Goal: Information Seeking & Learning: Learn about a topic

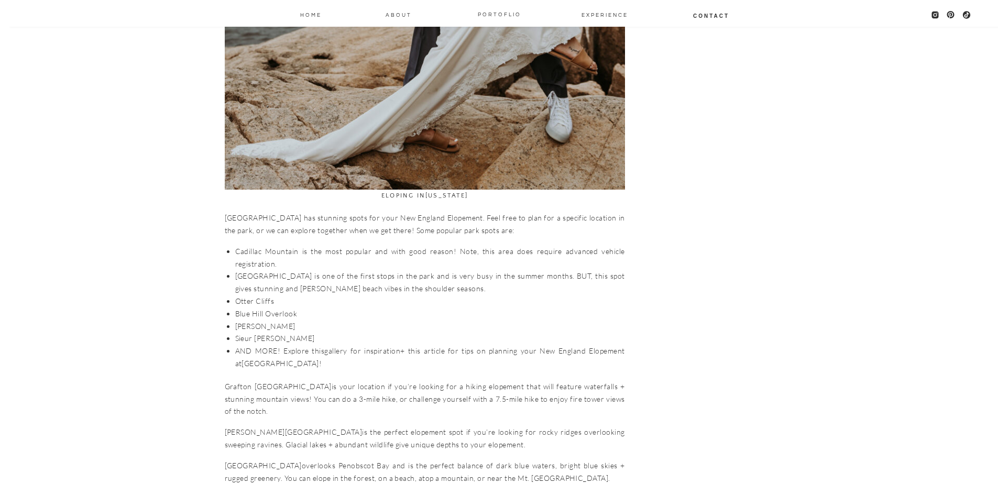
scroll to position [1624, 0]
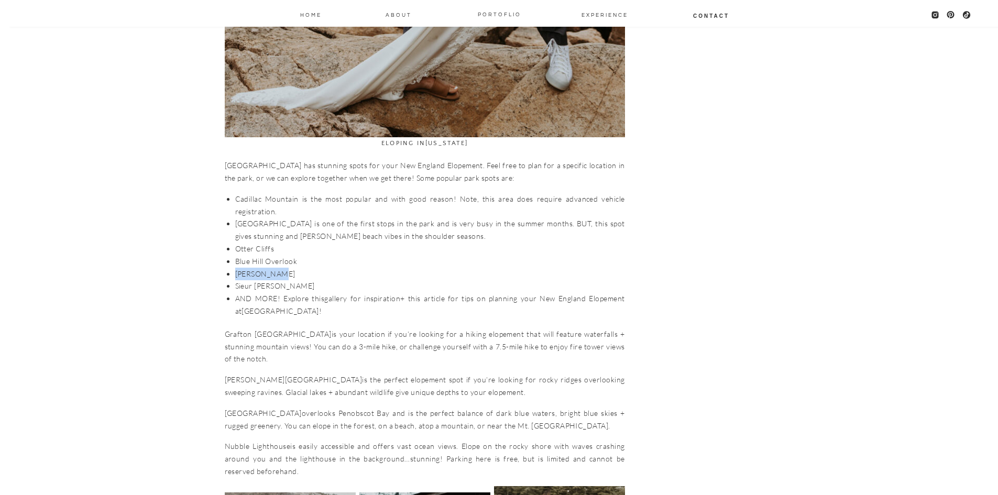
drag, startPoint x: 277, startPoint y: 261, endPoint x: 234, endPoint y: 262, distance: 43.0
copy li "[PERSON_NAME]"
click at [289, 255] on li "Blue Hill Overlook" at bounding box center [430, 261] width 390 height 13
drag, startPoint x: 298, startPoint y: 247, endPoint x: 235, endPoint y: 246, distance: 62.9
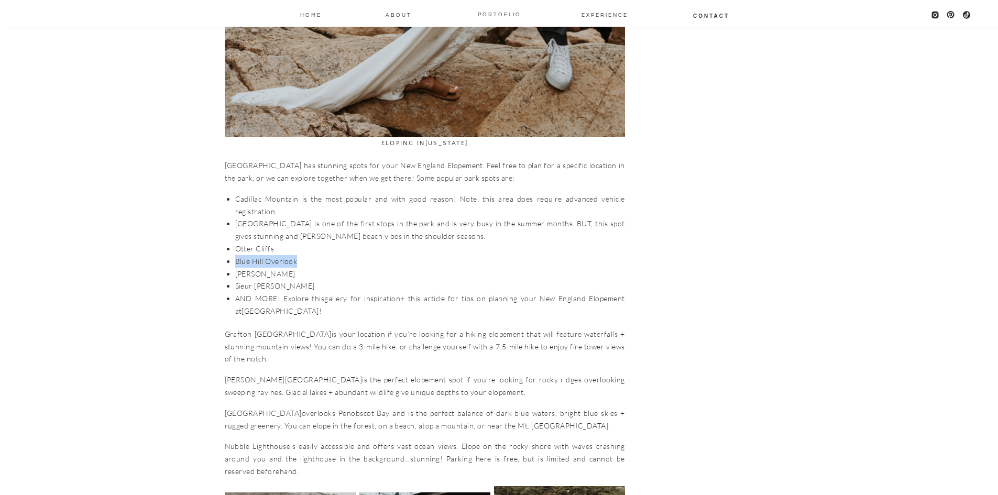
click at [235, 255] on li "Blue Hill Overlook" at bounding box center [430, 261] width 390 height 13
click at [253, 268] on li "[PERSON_NAME]" at bounding box center [430, 274] width 390 height 13
drag, startPoint x: 234, startPoint y: 209, endPoint x: 272, endPoint y: 206, distance: 38.4
copy li "[GEOGRAPHIC_DATA]"
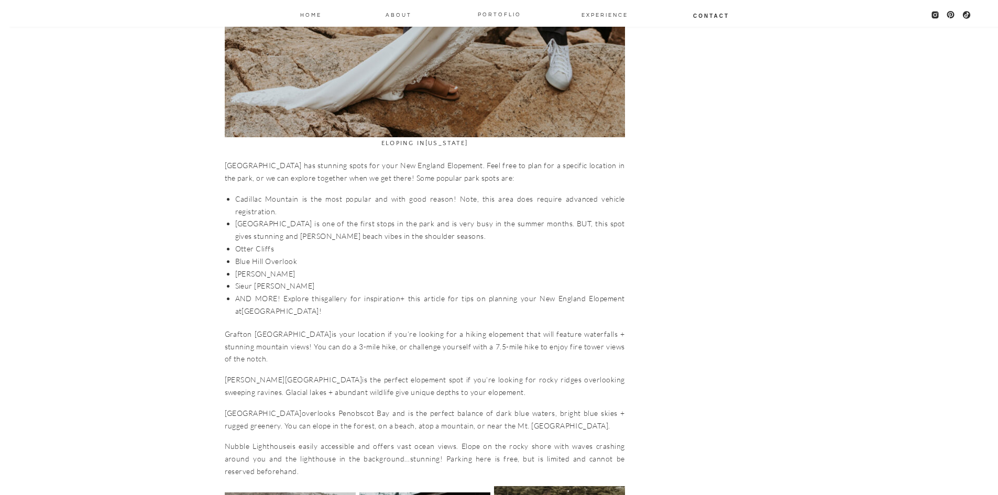
click at [259, 280] on li "Sieur [PERSON_NAME]" at bounding box center [430, 286] width 390 height 13
drag, startPoint x: 277, startPoint y: 233, endPoint x: 233, endPoint y: 235, distance: 44.1
drag, startPoint x: 289, startPoint y: 273, endPoint x: 238, endPoint y: 275, distance: 50.9
click at [235, 280] on li "Sieur [PERSON_NAME]" at bounding box center [430, 286] width 390 height 13
